Goal: Information Seeking & Learning: Learn about a topic

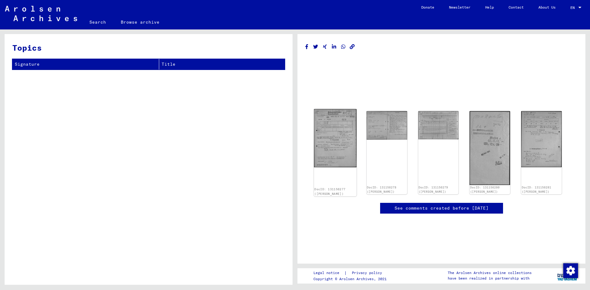
click at [335, 159] on img at bounding box center [335, 138] width 42 height 58
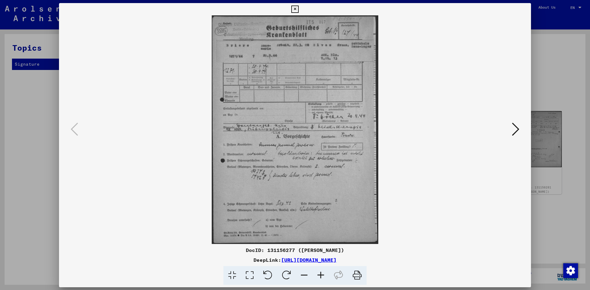
click at [335, 159] on img at bounding box center [295, 129] width 430 height 229
click at [234, 275] on icon at bounding box center [232, 275] width 18 height 19
click at [319, 273] on icon at bounding box center [320, 275] width 17 height 19
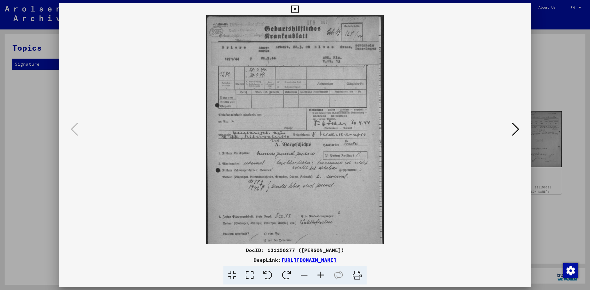
click at [319, 273] on icon at bounding box center [320, 275] width 17 height 19
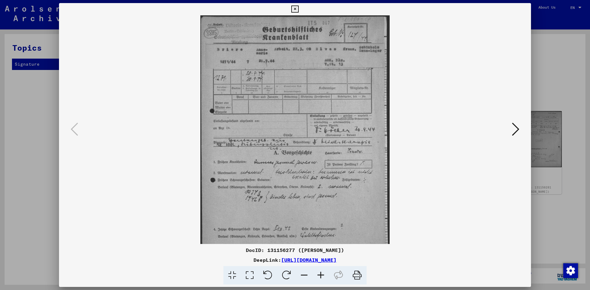
click at [319, 273] on icon at bounding box center [320, 275] width 17 height 19
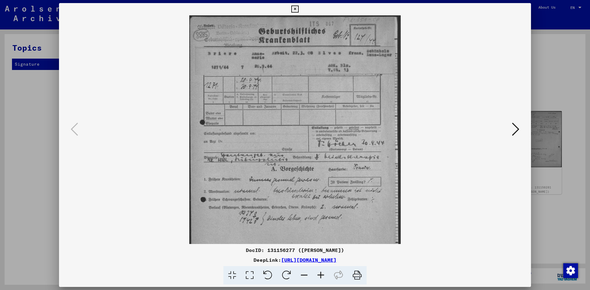
click at [319, 273] on icon at bounding box center [320, 275] width 17 height 19
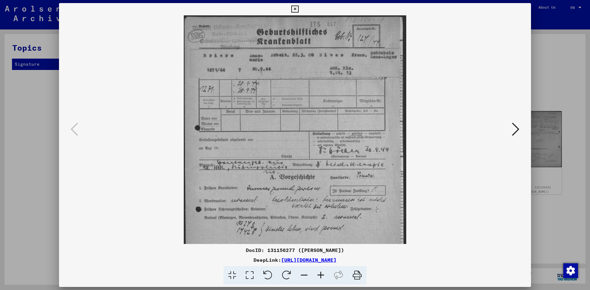
click at [32, 168] on div at bounding box center [295, 145] width 590 height 290
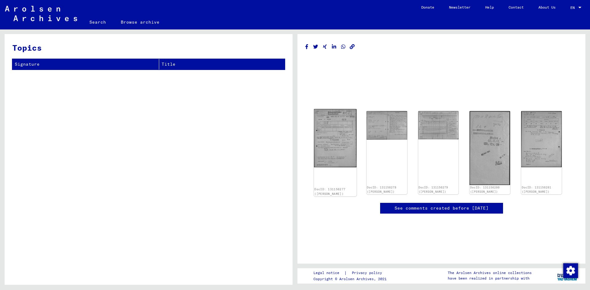
drag, startPoint x: 173, startPoint y: 0, endPoint x: 345, endPoint y: 150, distance: 228.6
click at [345, 150] on img at bounding box center [335, 138] width 42 height 58
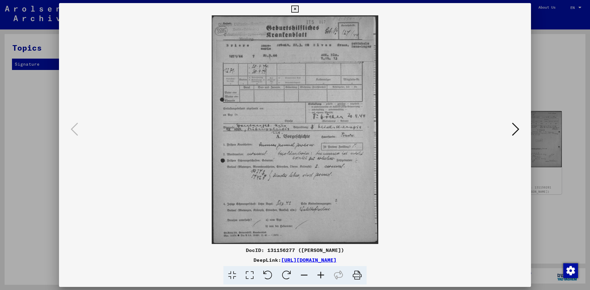
click at [18, 115] on div at bounding box center [295, 145] width 590 height 290
